Goal: Task Accomplishment & Management: Manage account settings

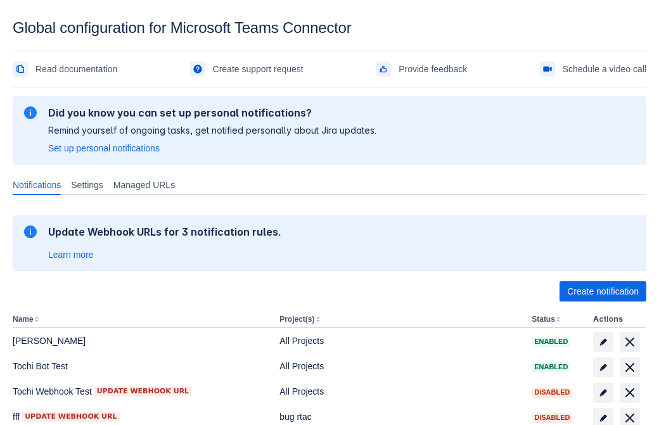
click at [603, 292] on span "Create notification" at bounding box center [603, 292] width 72 height 20
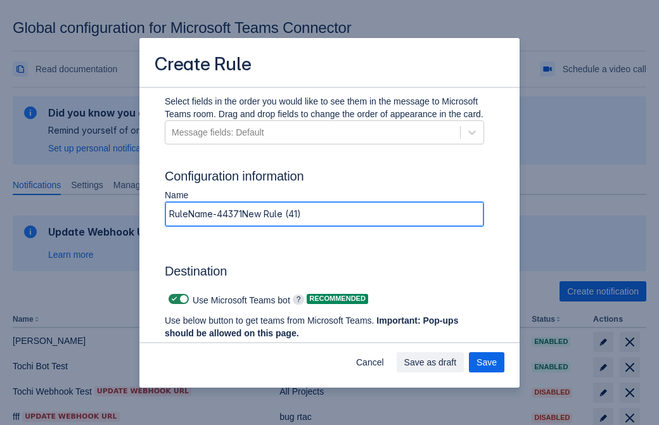
type input "RuleName-443718New Rule (41)"
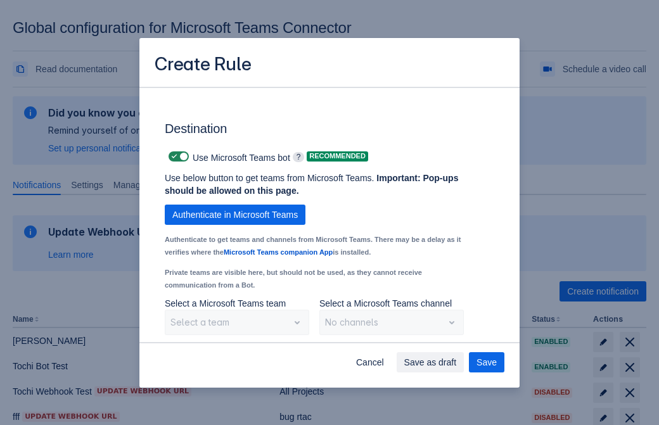
click at [235, 205] on span "Authenticate in Microsoft Teams" at bounding box center [235, 215] width 126 height 20
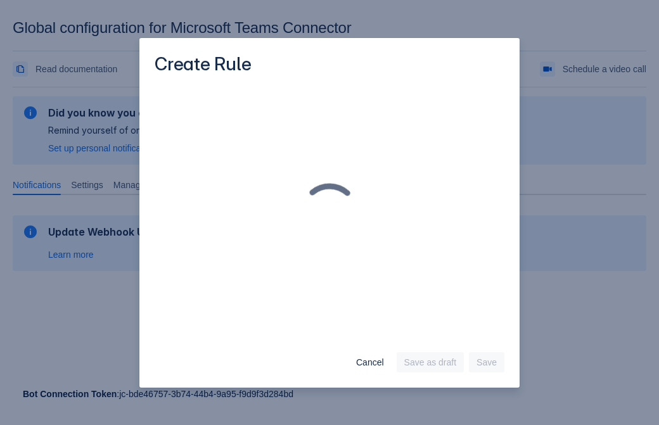
scroll to position [0, 0]
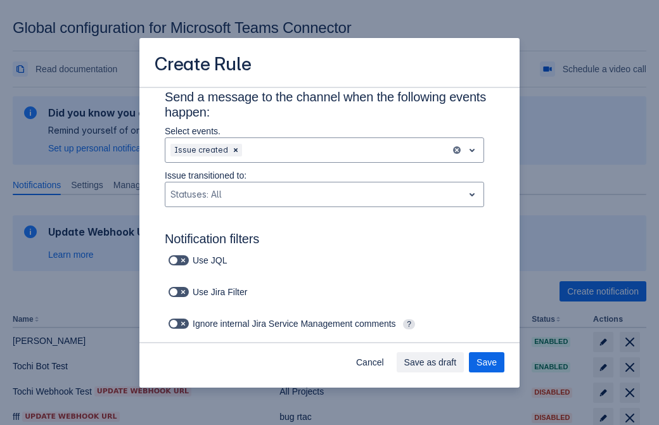
type input "443718_label"
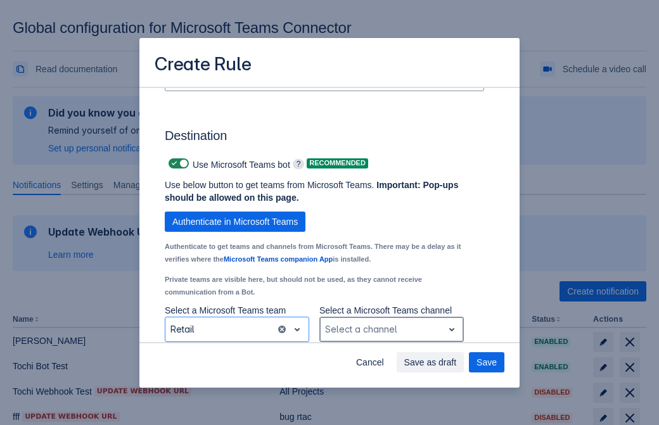
click at [391, 330] on div "Scrollable content" at bounding box center [381, 329] width 113 height 15
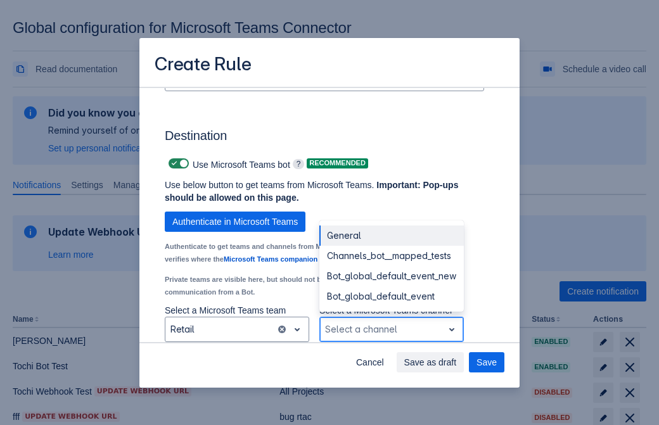
click at [391, 297] on div "Bot_global_default_event" at bounding box center [392, 297] width 145 height 20
click at [457, 363] on span "Save as draft" at bounding box center [431, 363] width 53 height 20
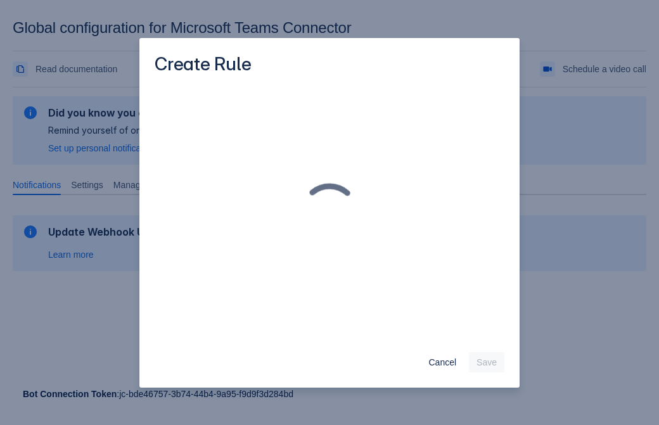
scroll to position [0, 0]
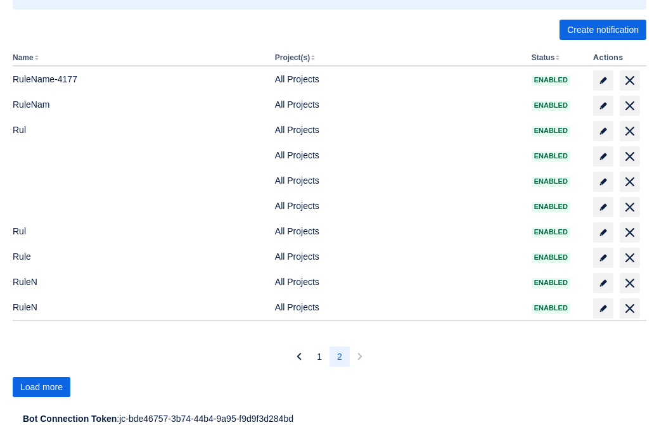
click at [41, 387] on span "Load more" at bounding box center [41, 387] width 42 height 20
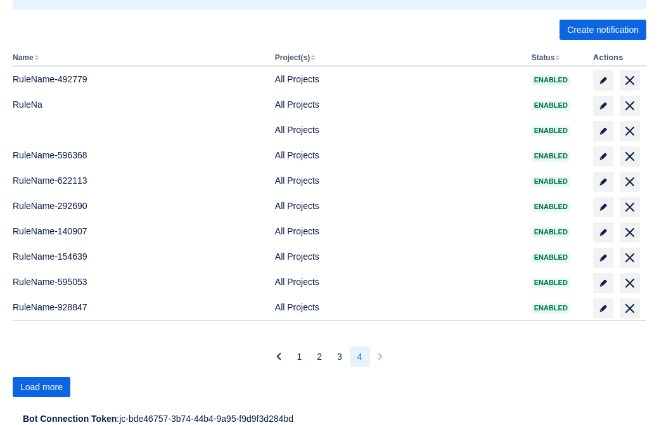
click at [41, 387] on span "Load more" at bounding box center [41, 387] width 42 height 20
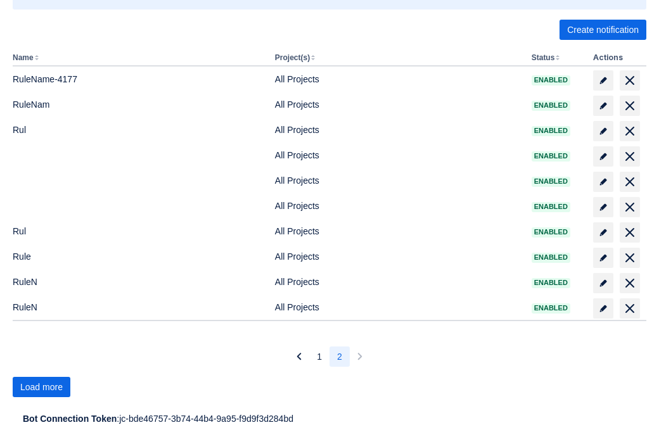
click at [41, 387] on span "Load more" at bounding box center [41, 387] width 42 height 20
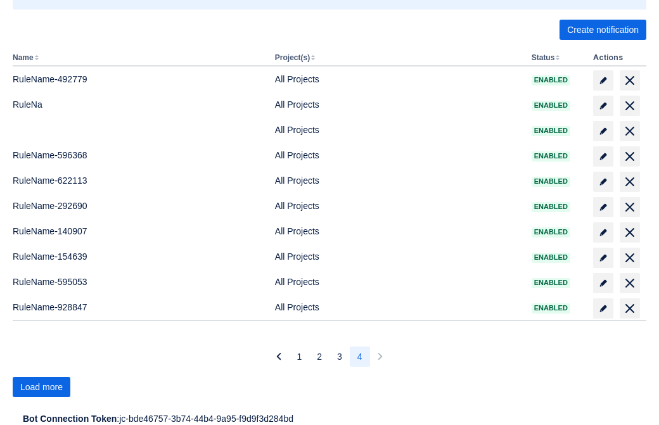
click at [41, 387] on span "Load more" at bounding box center [41, 387] width 42 height 20
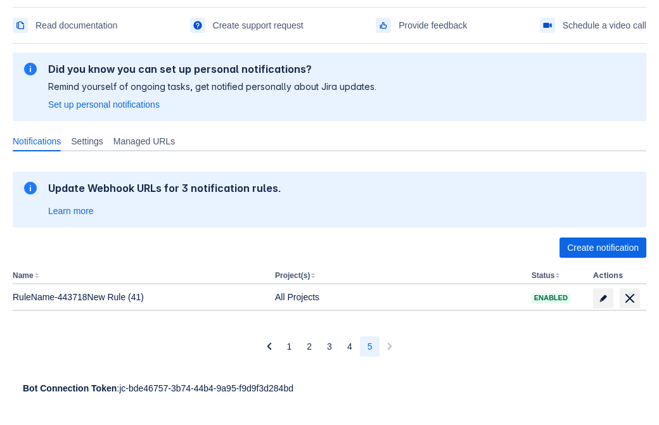
click at [630, 299] on span "delete" at bounding box center [630, 298] width 15 height 15
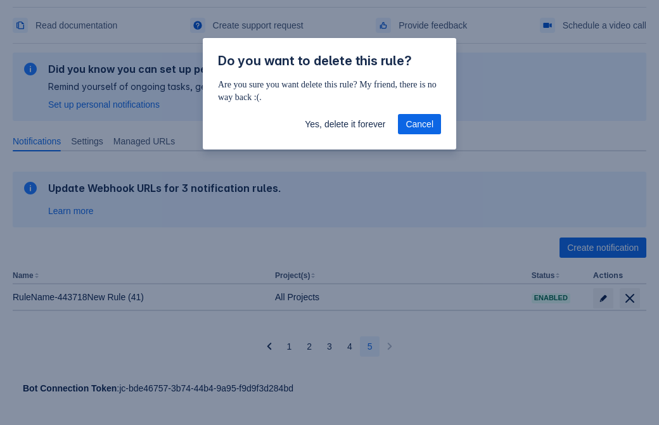
click at [345, 124] on span "Yes, delete it forever" at bounding box center [345, 124] width 81 height 20
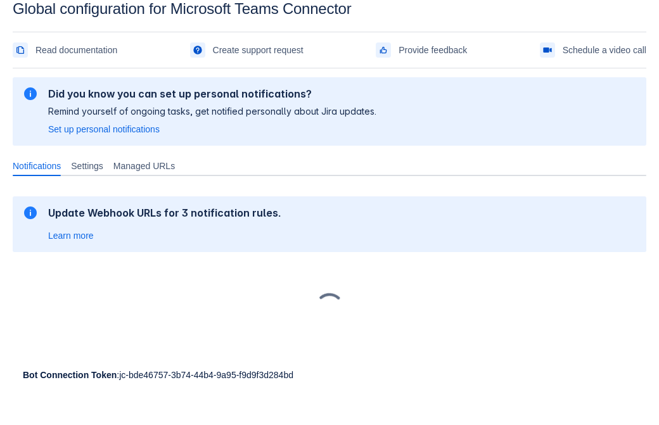
scroll to position [19, 0]
